Goal: Task Accomplishment & Management: Complete application form

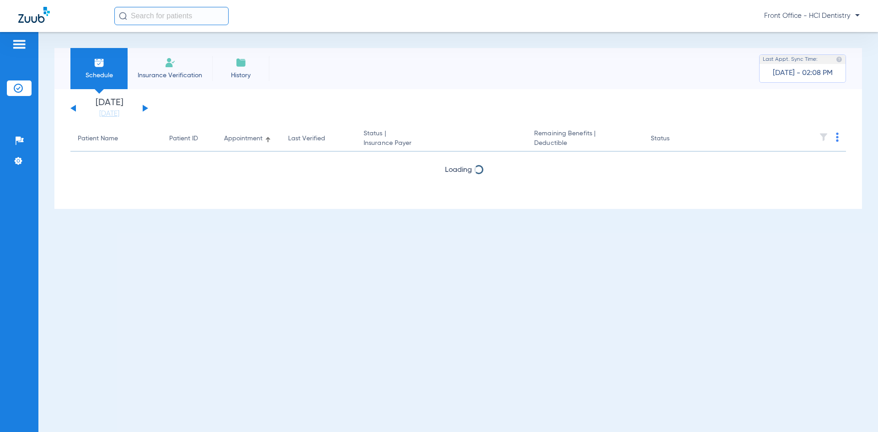
click at [167, 64] on img at bounding box center [170, 62] width 11 height 11
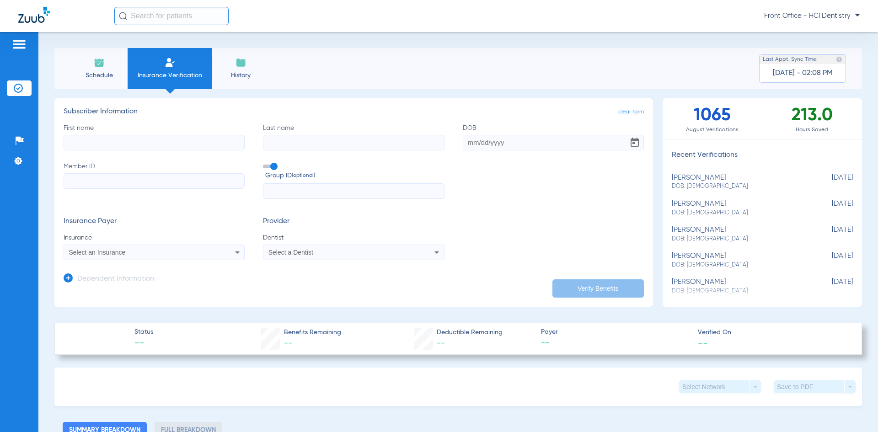
click at [121, 149] on input "First name" at bounding box center [154, 143] width 181 height 16
type input "[PERSON_NAME]"
click at [480, 146] on input "DOB" at bounding box center [553, 143] width 181 height 16
type input "[DATE]"
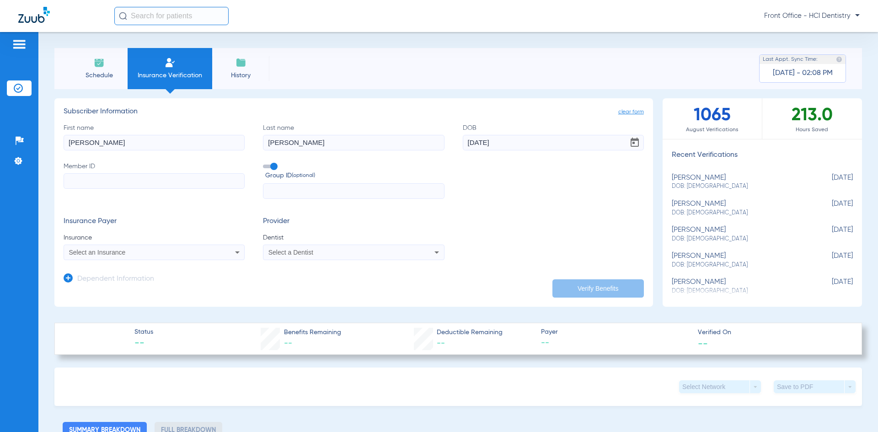
click at [151, 182] on input "Member ID" at bounding box center [154, 181] width 181 height 16
type input "U42417999"
click at [236, 248] on icon at bounding box center [237, 252] width 11 height 11
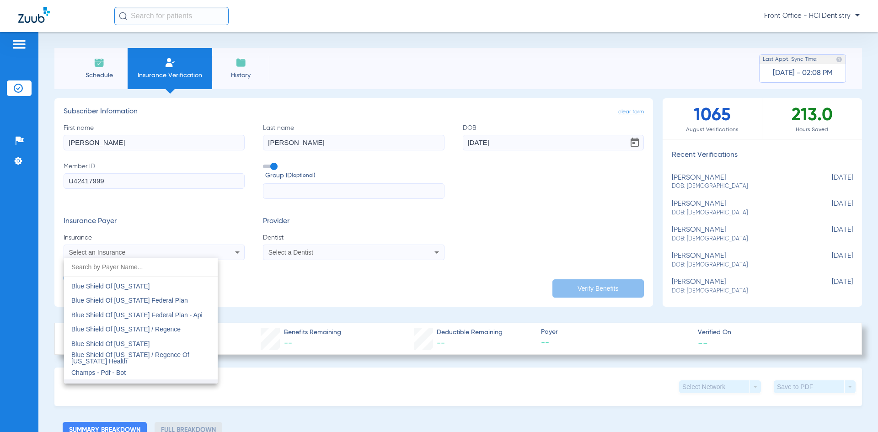
scroll to position [1326, 0]
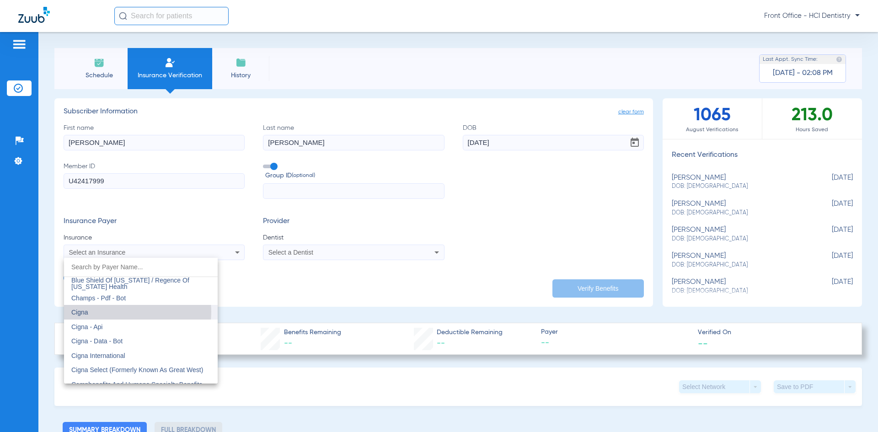
click at [125, 312] on mat-option "Cigna" at bounding box center [141, 312] width 154 height 15
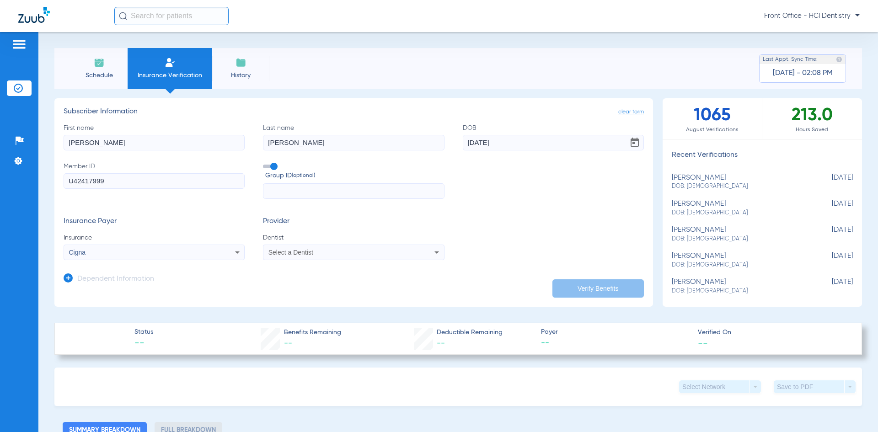
click at [348, 252] on div "Select a Dentist" at bounding box center [336, 252] width 137 height 6
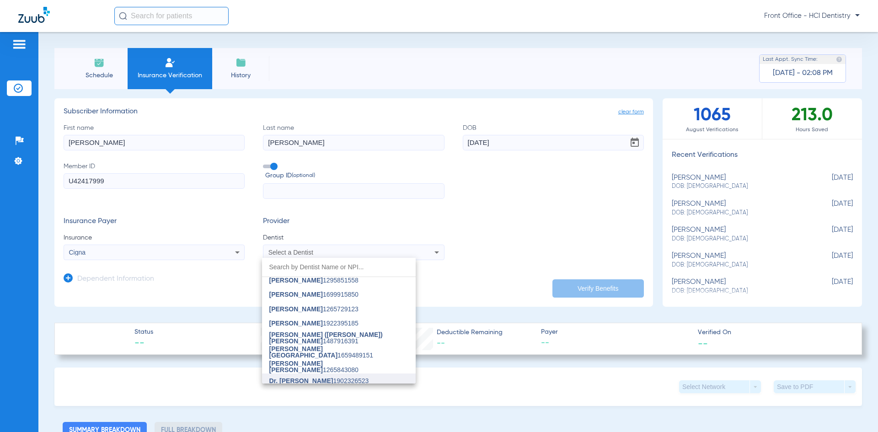
scroll to position [23, 0]
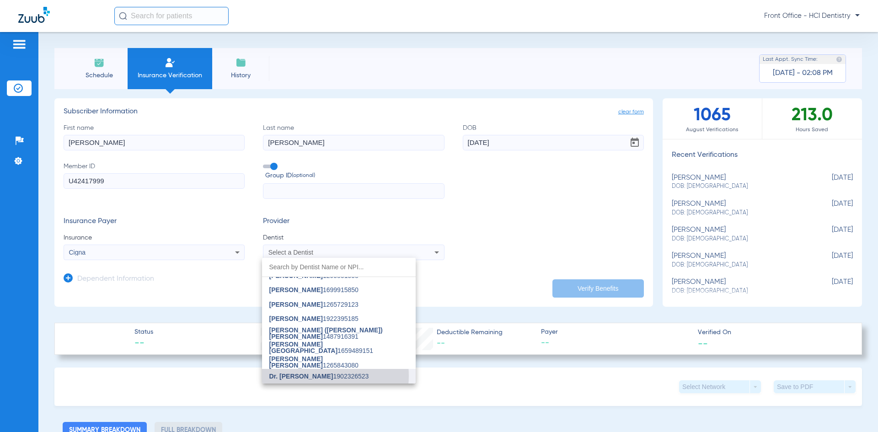
click at [320, 376] on span "Dr. [PERSON_NAME]" at bounding box center [301, 376] width 64 height 7
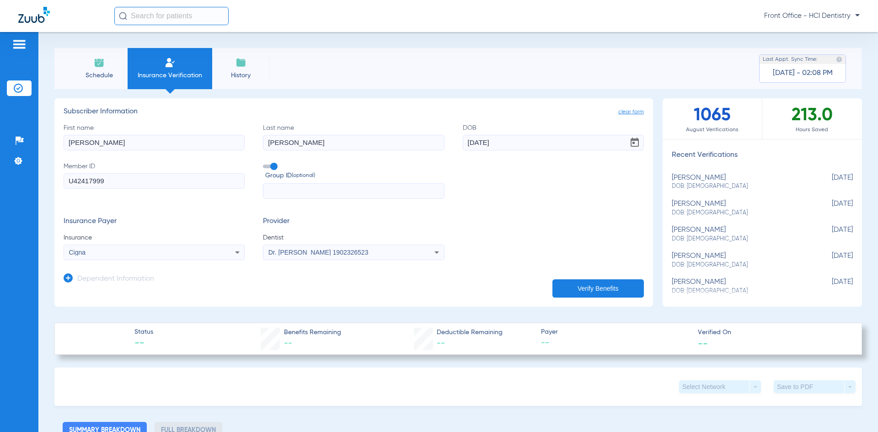
click at [576, 282] on button "Verify Benefits" at bounding box center [597, 288] width 91 height 18
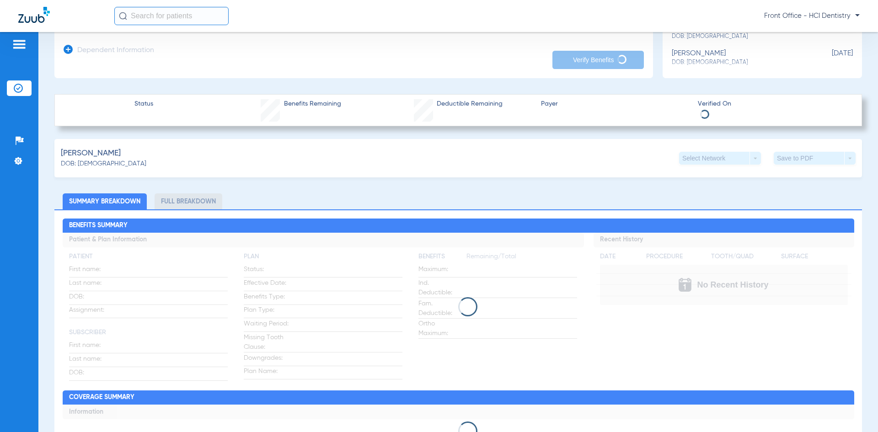
scroll to position [411, 0]
